Goal: Task Accomplishment & Management: Use online tool/utility

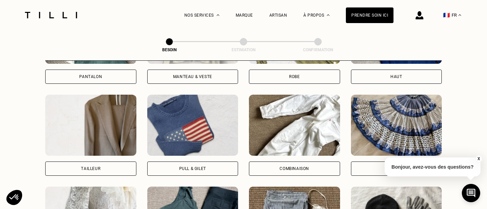
scroll to position [392, 0]
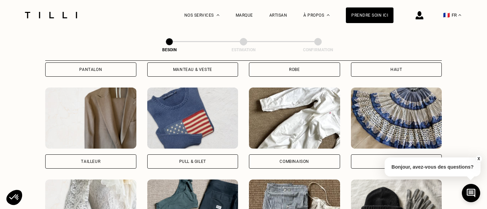
click at [183, 124] on img at bounding box center [192, 118] width 91 height 61
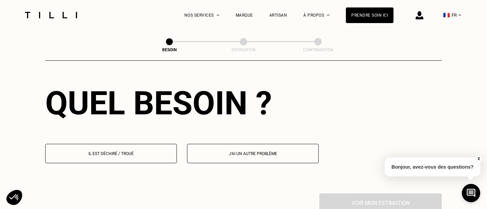
scroll to position [614, 0]
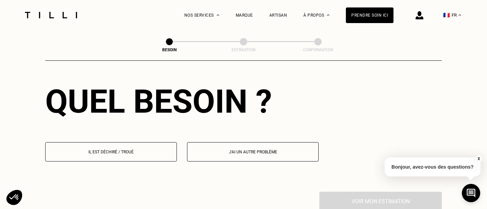
click at [161, 142] on button "Il est déchiré / troué" at bounding box center [111, 151] width 132 height 19
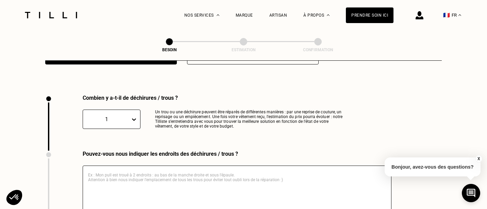
scroll to position [722, 0]
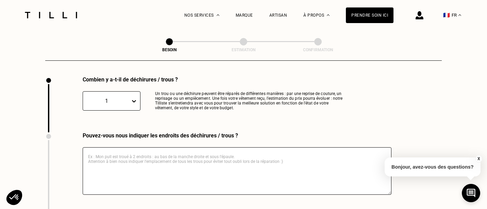
click at [135, 101] on div at bounding box center [135, 101] width 10 height 19
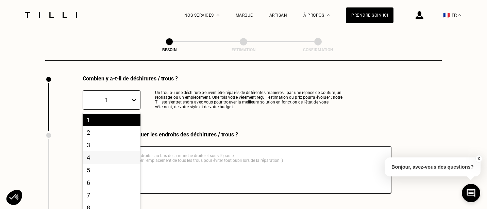
click at [122, 152] on div "4" at bounding box center [112, 158] width 58 height 13
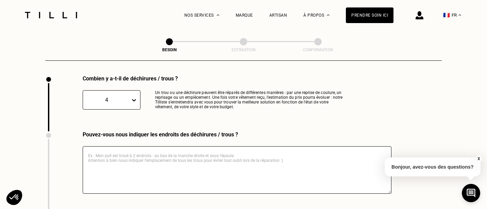
click at [148, 159] on textarea at bounding box center [237, 171] width 309 height 48
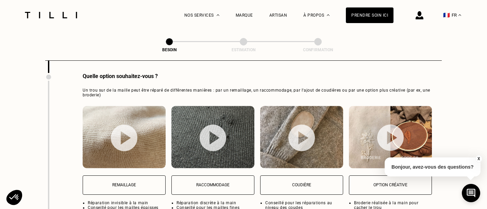
scroll to position [894, 0]
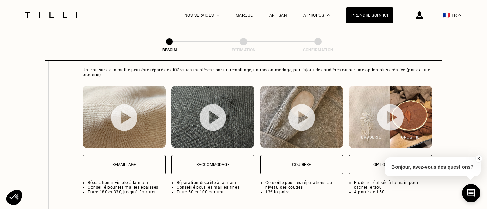
type textarea "J'ai 2 pulls aux coudes abimés : j'ai les pièces de feutres et le fil adapté. I…"
click at [295, 165] on button "Coudière" at bounding box center [301, 164] width 83 height 19
select select "FR"
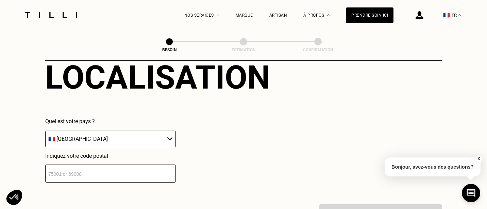
scroll to position [1129, 0]
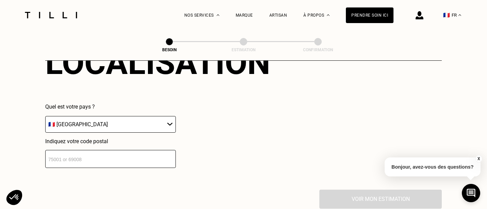
click at [145, 155] on input "number" at bounding box center [110, 159] width 131 height 18
type input "93100"
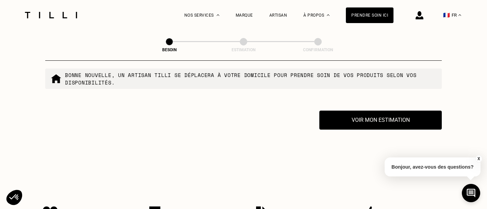
scroll to position [1226, 0]
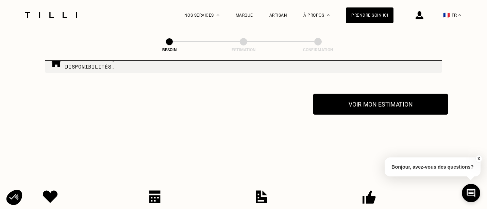
click at [371, 106] on button "Voir mon estimation" at bounding box center [380, 104] width 135 height 21
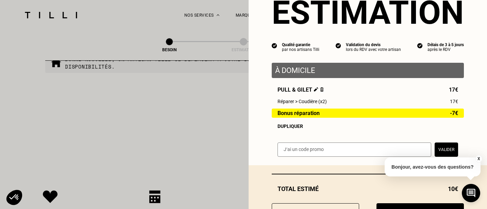
scroll to position [59, 0]
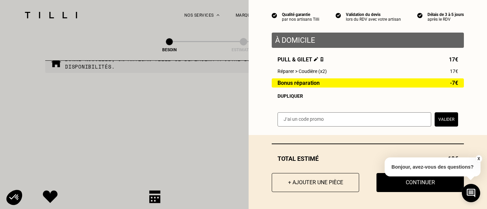
click at [479, 160] on button "X" at bounding box center [478, 158] width 7 height 7
